Goal: Use online tool/utility: Utilize a website feature to perform a specific function

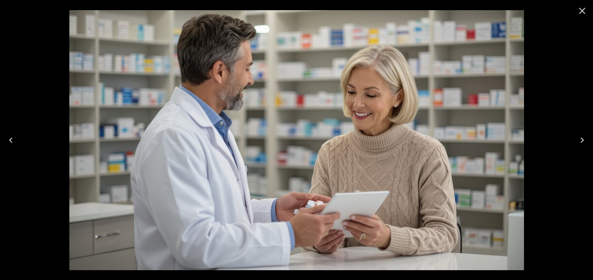
scroll to position [41, 0]
click at [579, 9] on icon "Close" at bounding box center [581, 10] width 11 height 11
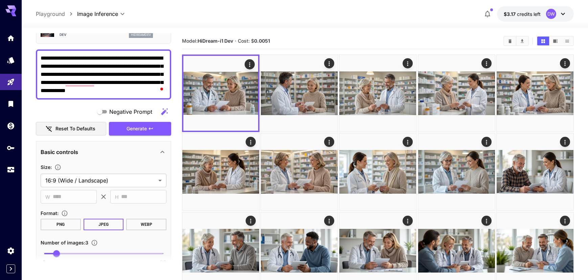
click at [112, 78] on textarea "**********" at bounding box center [104, 74] width 126 height 41
paste textarea "To enrich screen reader interactions, please activate Accessibility in Grammarl…"
type textarea "**********"
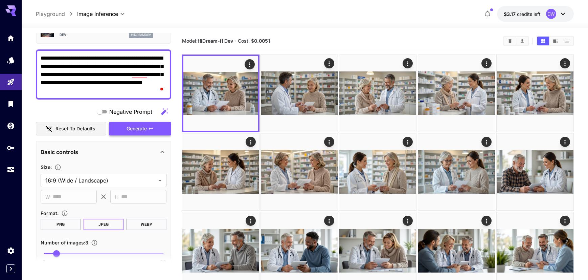
click at [129, 132] on span "Generate" at bounding box center [136, 128] width 20 height 8
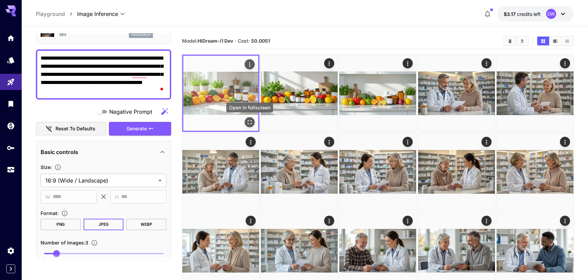
click at [252, 123] on icon "Open in fullscreen" at bounding box center [249, 122] width 7 height 7
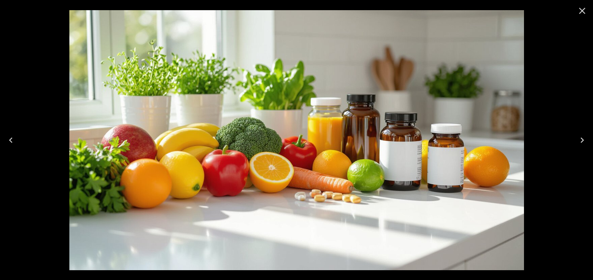
click at [583, 139] on icon "Next" at bounding box center [581, 139] width 3 height 5
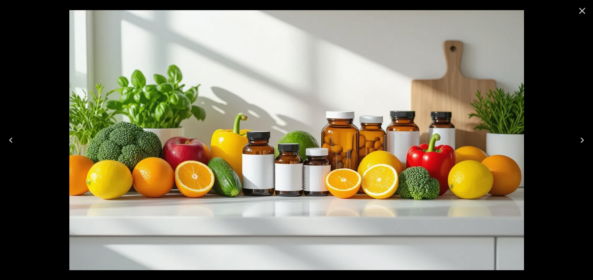
click at [583, 139] on icon "Next" at bounding box center [581, 139] width 3 height 5
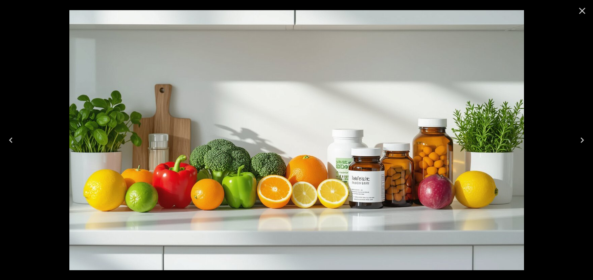
click at [9, 140] on icon "Previous" at bounding box center [10, 139] width 3 height 5
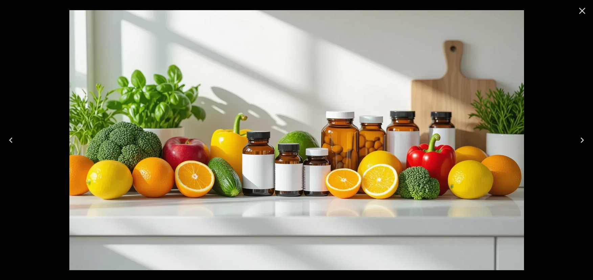
click at [9, 140] on icon "Previous" at bounding box center [10, 139] width 3 height 5
